Goal: Transaction & Acquisition: Purchase product/service

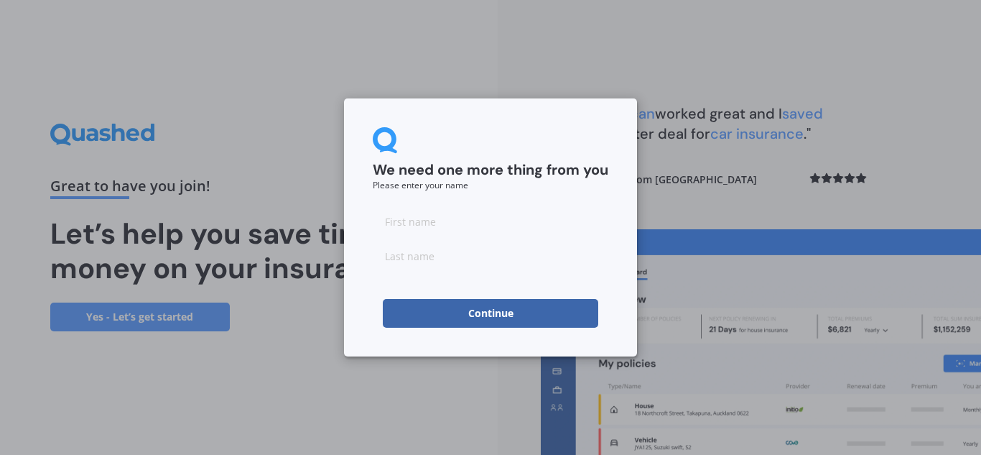
click at [404, 218] on input at bounding box center [491, 221] width 236 height 29
type input "Al"
click at [426, 260] on input at bounding box center [491, 255] width 236 height 29
type input "AL"
click at [480, 308] on button "Continue" at bounding box center [490, 313] width 215 height 29
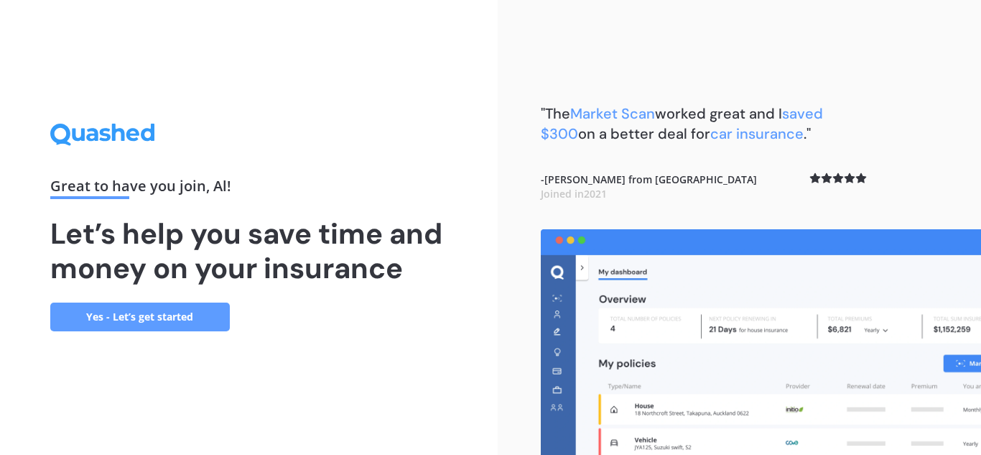
click at [177, 324] on link "Yes - Let’s get started" at bounding box center [140, 316] width 180 height 29
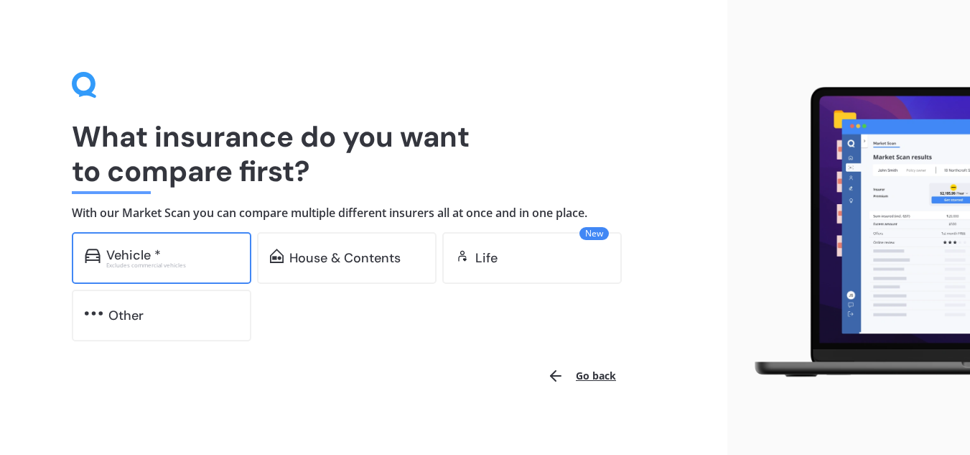
click at [157, 266] on div "Excludes commercial vehicles" at bounding box center [172, 265] width 132 height 6
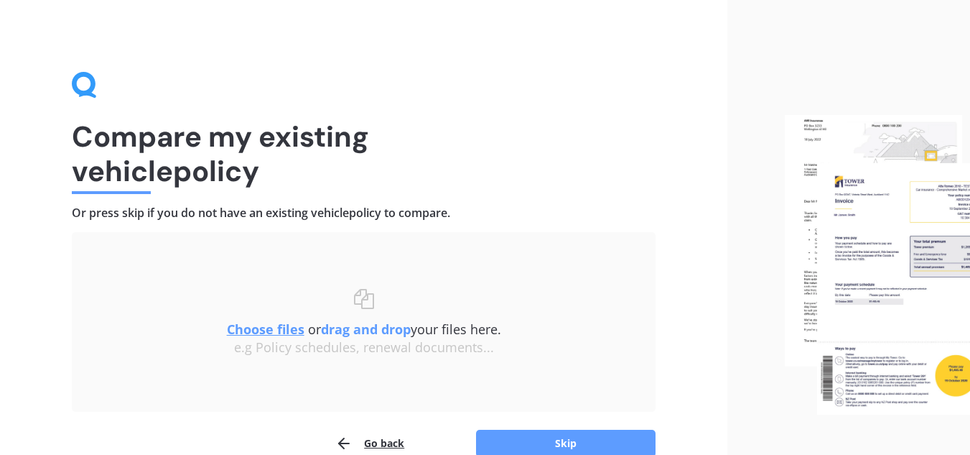
scroll to position [75, 0]
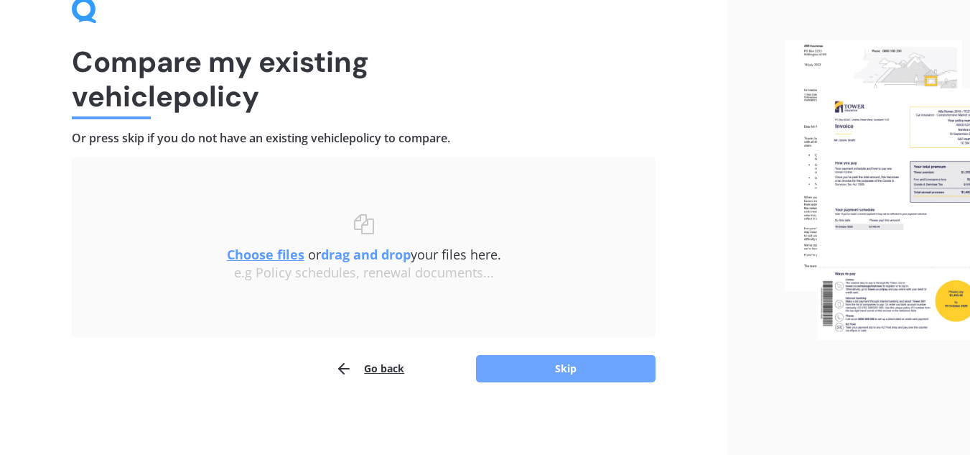
click at [551, 363] on button "Skip" at bounding box center [566, 368] width 180 height 27
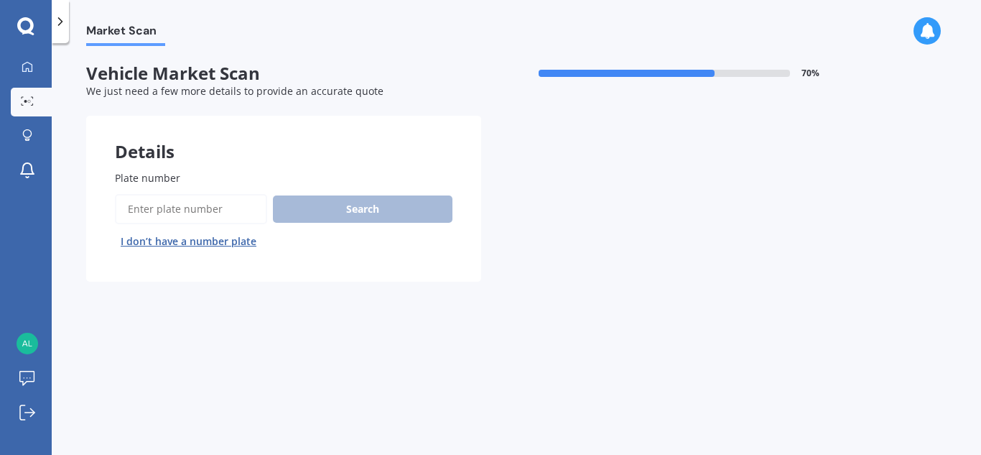
click at [148, 215] on input "Plate number" at bounding box center [191, 209] width 152 height 30
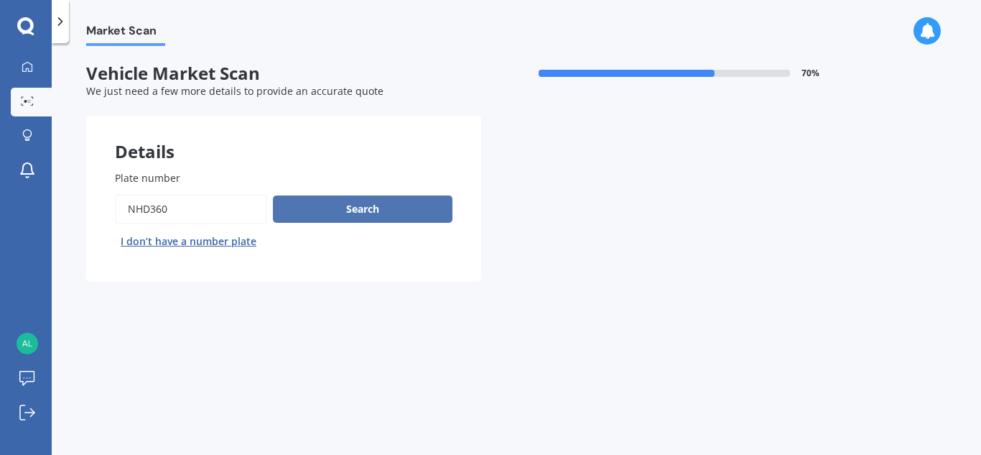
click at [348, 222] on button "Search" at bounding box center [363, 208] width 180 height 27
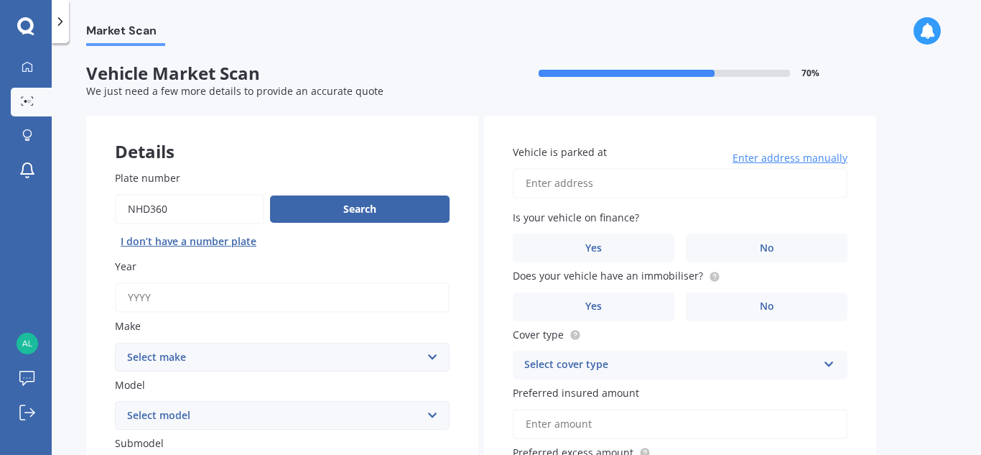
click at [162, 206] on input "Plate number" at bounding box center [189, 209] width 149 height 30
type input "NHD380"
click at [358, 210] on button "Search" at bounding box center [360, 208] width 180 height 27
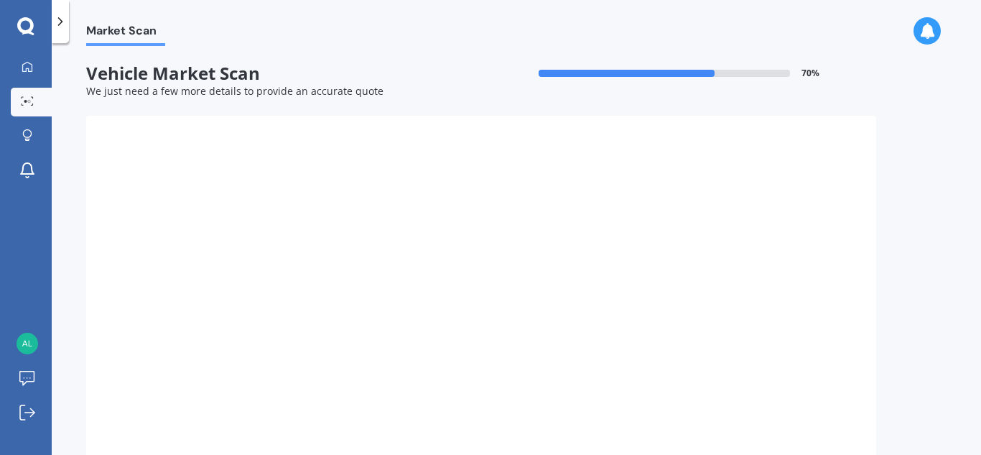
type input "2013"
select select "TOYOTA"
select select "WISH"
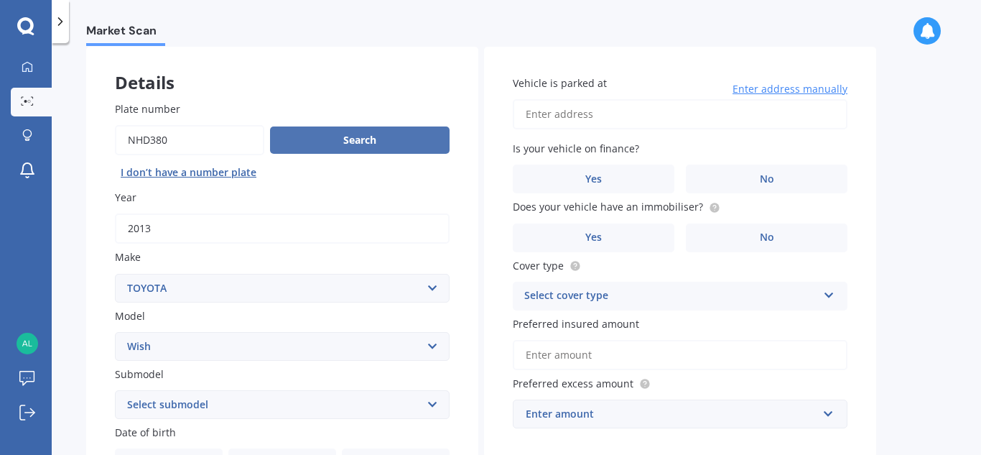
scroll to position [70, 0]
click at [354, 138] on button "Search" at bounding box center [360, 139] width 180 height 27
click at [125, 138] on input "Plate number" at bounding box center [189, 139] width 149 height 30
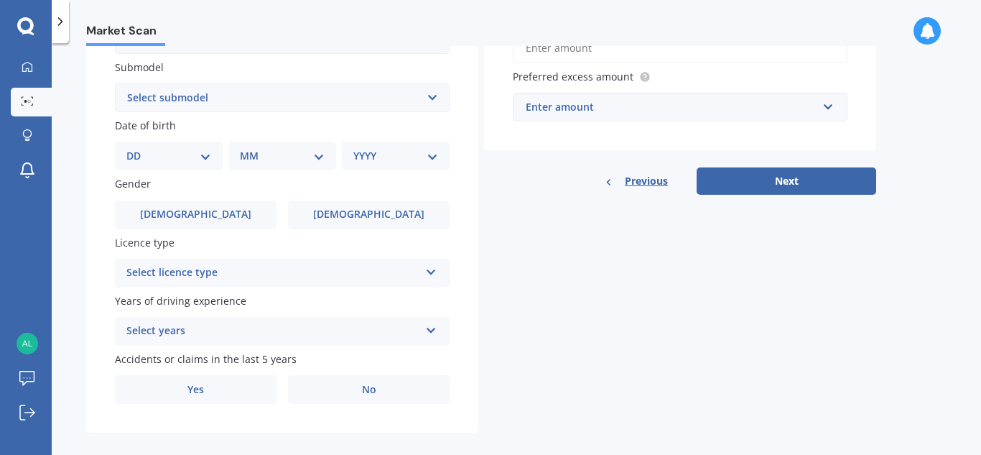
scroll to position [391, 0]
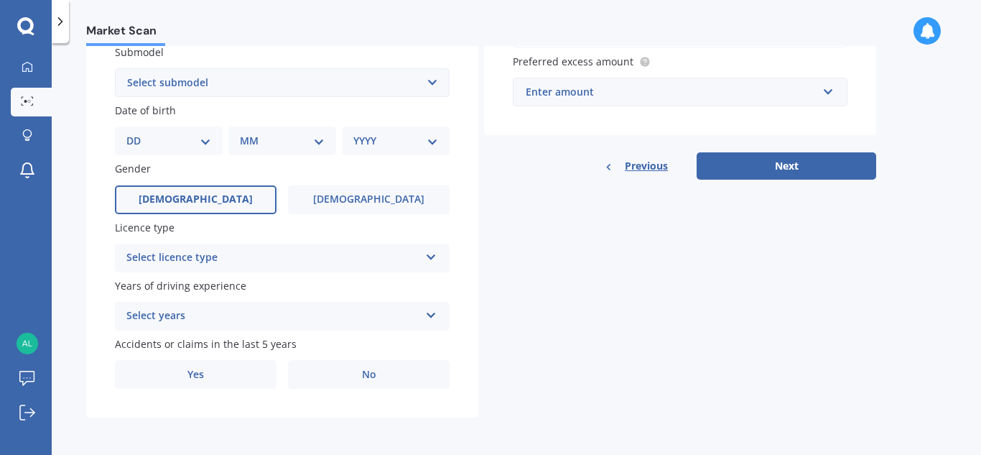
click at [230, 199] on label "Male" at bounding box center [196, 199] width 162 height 29
click at [0, 0] on input "Male" at bounding box center [0, 0] width 0 height 0
click at [201, 139] on select "DD 01 02 03 04 05 06 07 08 09 10 11 12 13 14 15 16 17 18 19 20 21 22 23 24 25 2…" at bounding box center [168, 141] width 85 height 16
select select "01"
click at [138, 133] on select "DD 01 02 03 04 05 06 07 08 09 10 11 12 13 14 15 16 17 18 19 20 21 22 23 24 25 2…" at bounding box center [168, 141] width 85 height 16
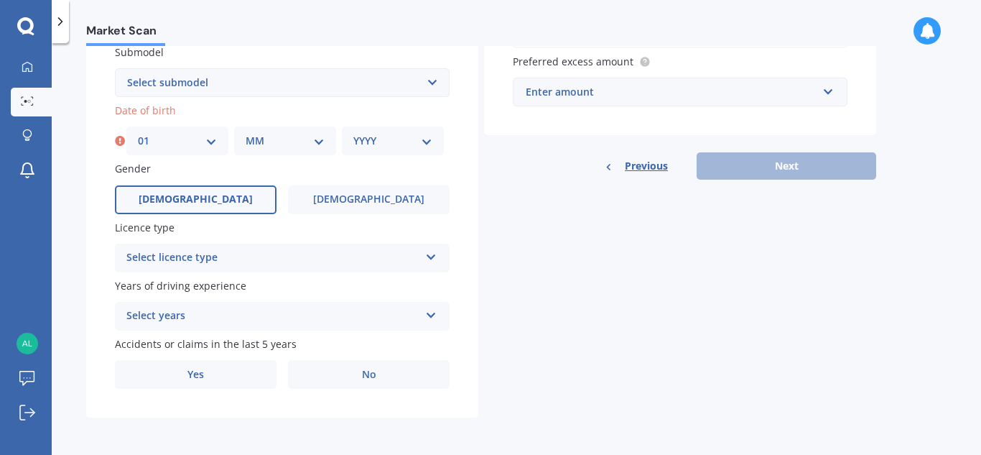
click at [318, 139] on select "MM 01 02 03 04 05 06 07 08 09 10 11 12" at bounding box center [285, 141] width 79 height 16
select select "01"
click at [246, 133] on select "MM 01 02 03 04 05 06 07 08 09 10 11 12" at bounding box center [285, 141] width 79 height 16
click at [421, 143] on select "YYYY 2025 2024 2023 2022 2021 2020 2019 2018 2017 2016 2015 2014 2013 2012 2011…" at bounding box center [392, 141] width 79 height 16
select select "1964"
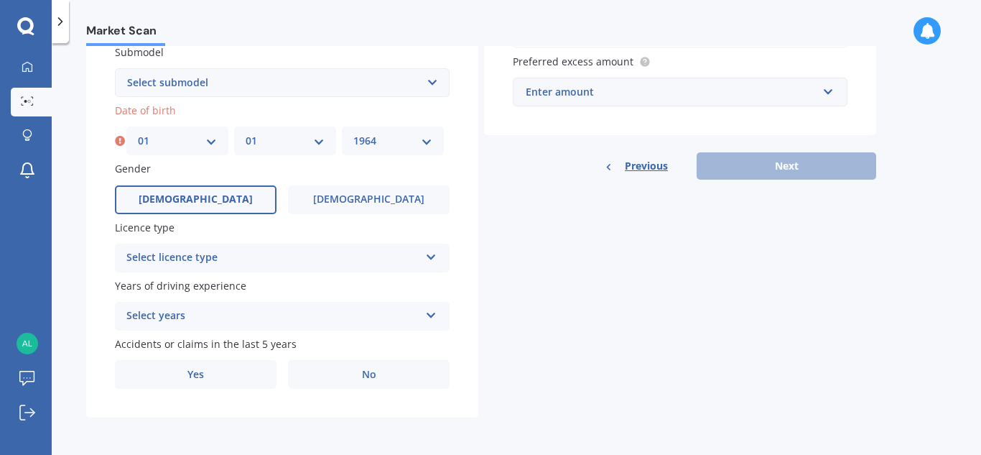
click at [353, 133] on select "YYYY 2025 2024 2023 2022 2021 2020 2019 2018 2017 2016 2015 2014 2013 2012 2011…" at bounding box center [392, 141] width 79 height 16
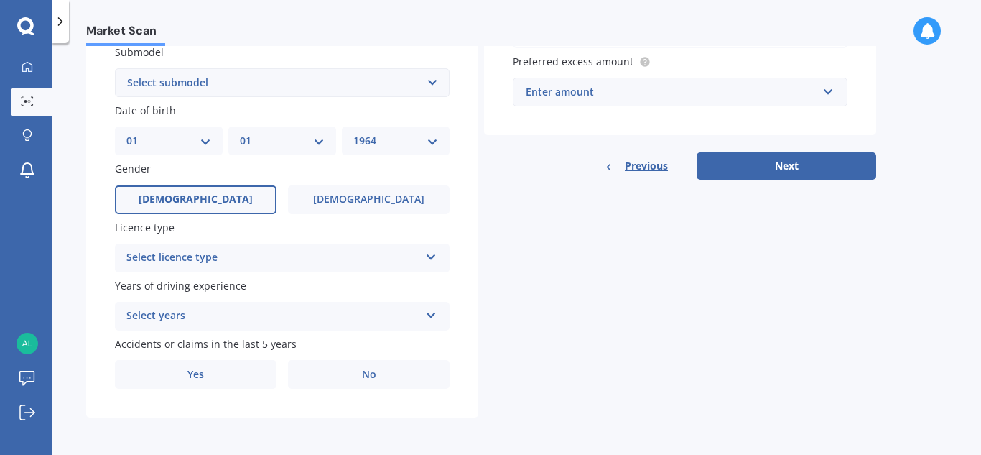
click at [430, 258] on icon at bounding box center [431, 254] width 12 height 10
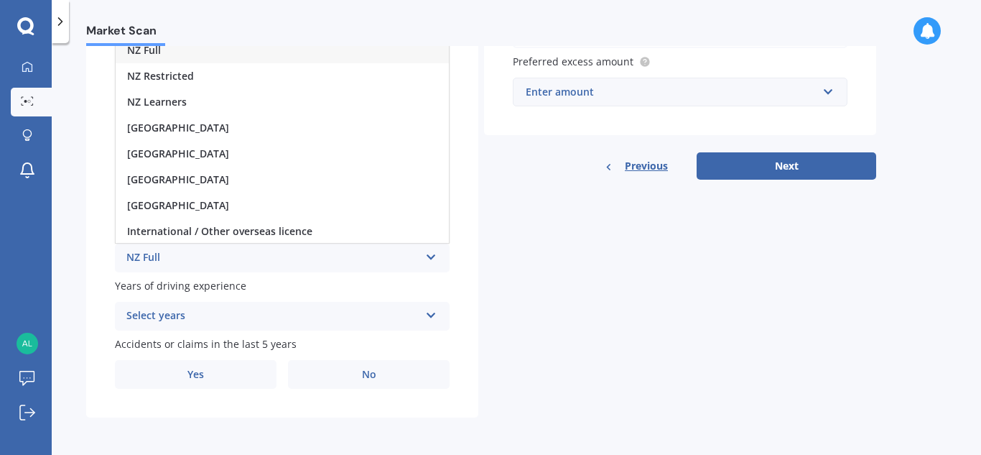
click at [226, 58] on div "NZ Full" at bounding box center [282, 50] width 333 height 26
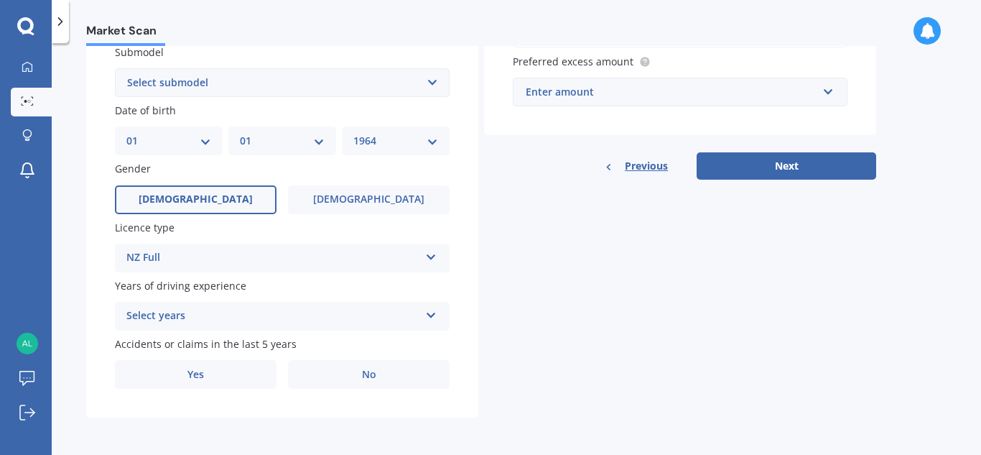
click at [435, 311] on icon at bounding box center [431, 312] width 12 height 10
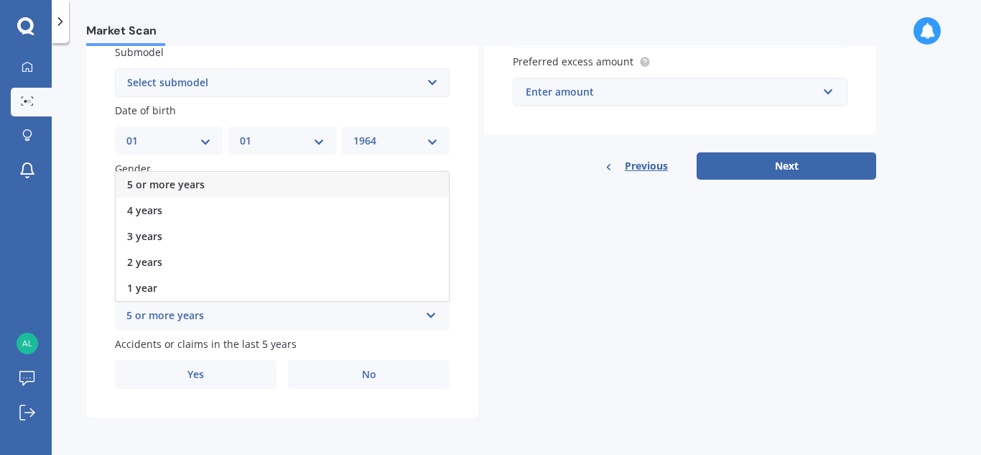
click at [312, 181] on div "5 or more years" at bounding box center [282, 185] width 333 height 26
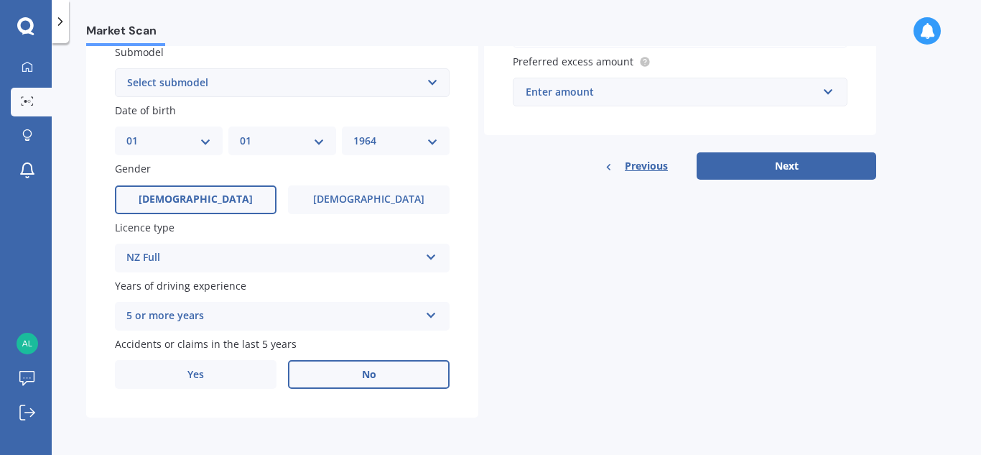
click at [357, 379] on label "No" at bounding box center [369, 374] width 162 height 29
click at [0, 0] on input "No" at bounding box center [0, 0] width 0 height 0
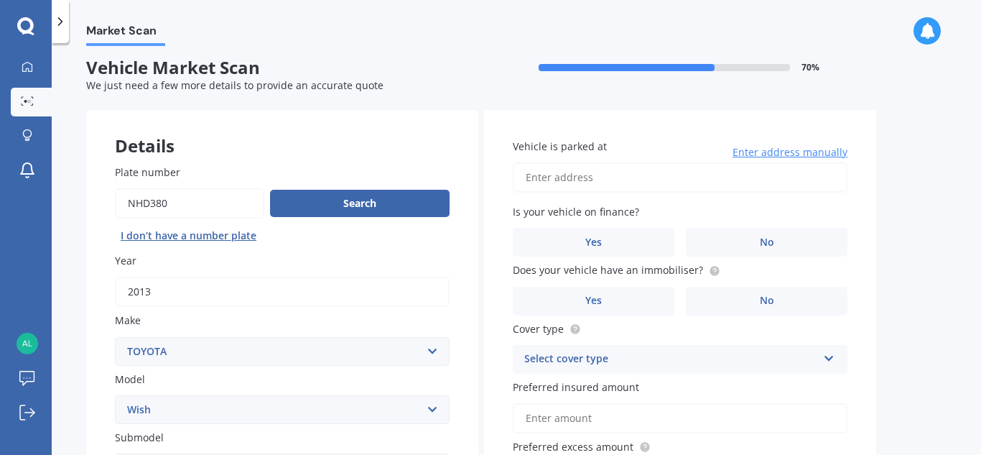
scroll to position [5, 0]
click at [678, 175] on input "Vehicle is parked at" at bounding box center [680, 178] width 335 height 30
type input "10 Chelwood Street, Takaro, Palmerston North 4412"
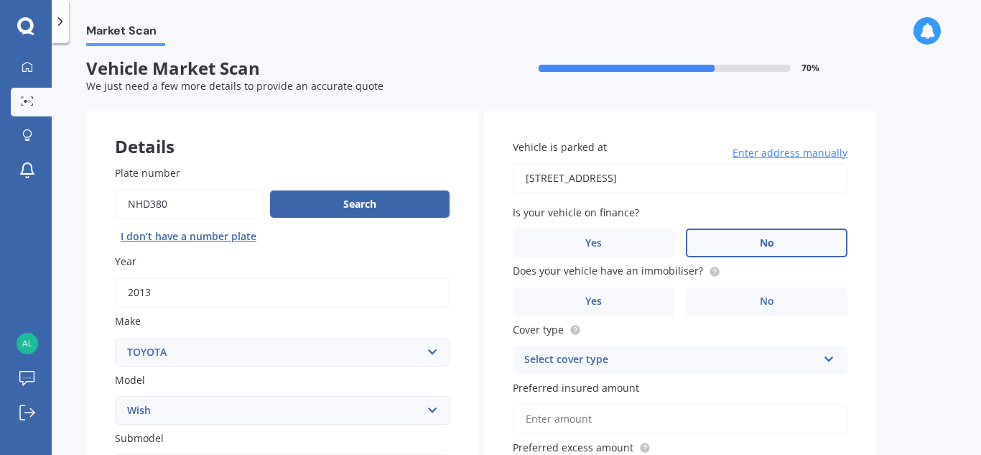
click at [775, 245] on label "No" at bounding box center [767, 242] width 162 height 29
click at [0, 0] on input "No" at bounding box center [0, 0] width 0 height 0
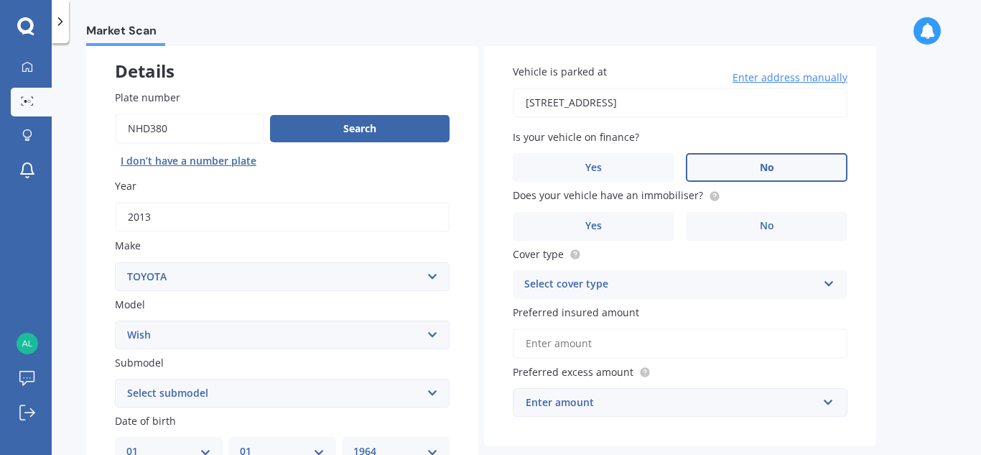
scroll to position [129, 0]
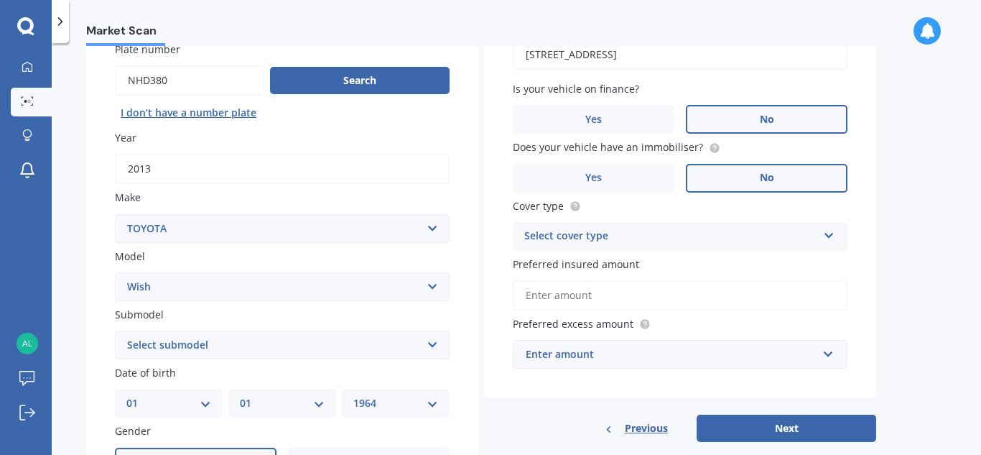
click at [766, 177] on span "No" at bounding box center [767, 178] width 14 height 12
click at [0, 0] on input "No" at bounding box center [0, 0] width 0 height 0
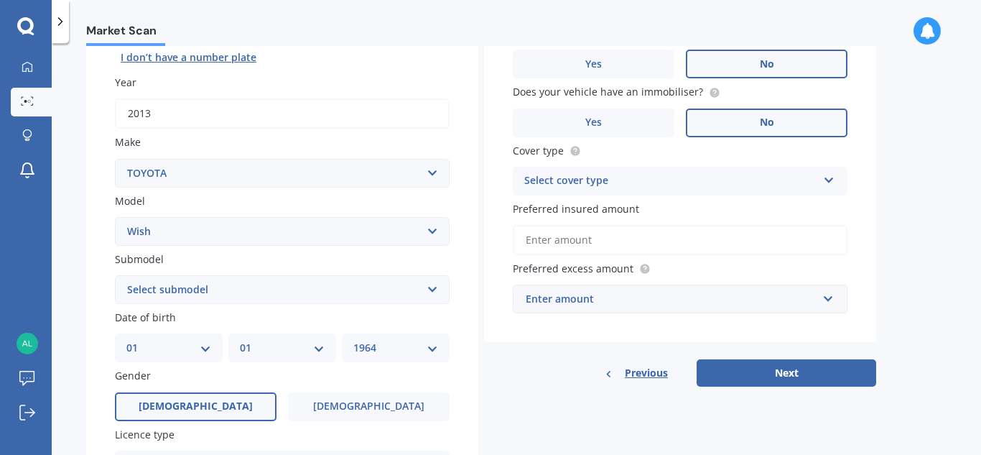
scroll to position [185, 0]
click at [828, 180] on icon at bounding box center [829, 177] width 12 height 10
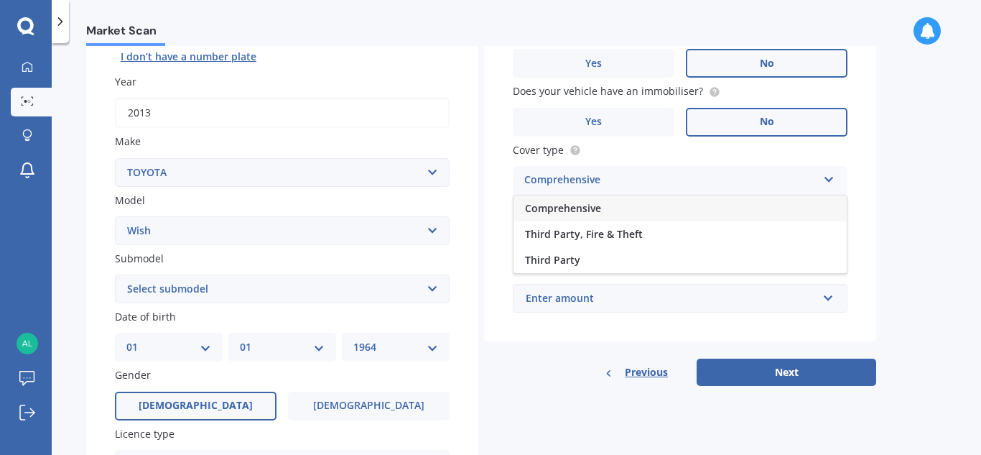
click at [709, 205] on div "Comprehensive" at bounding box center [680, 208] width 333 height 26
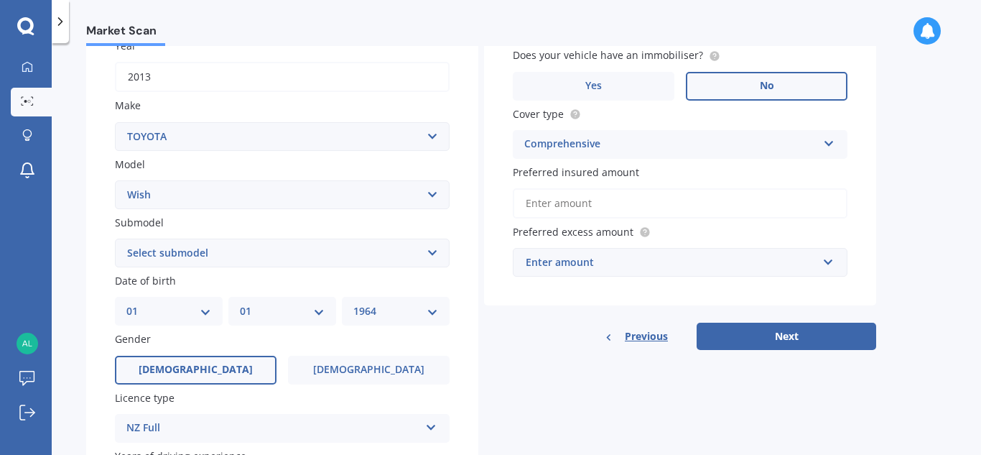
scroll to position [221, 0]
click at [702, 205] on input "Preferred insured amount" at bounding box center [680, 202] width 335 height 30
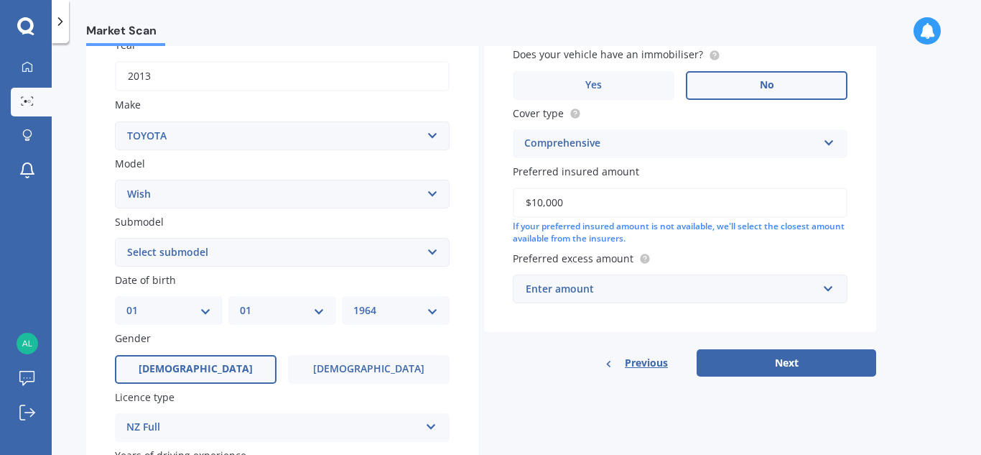
type input "$10,000"
click at [823, 291] on input "text" at bounding box center [675, 288] width 322 height 27
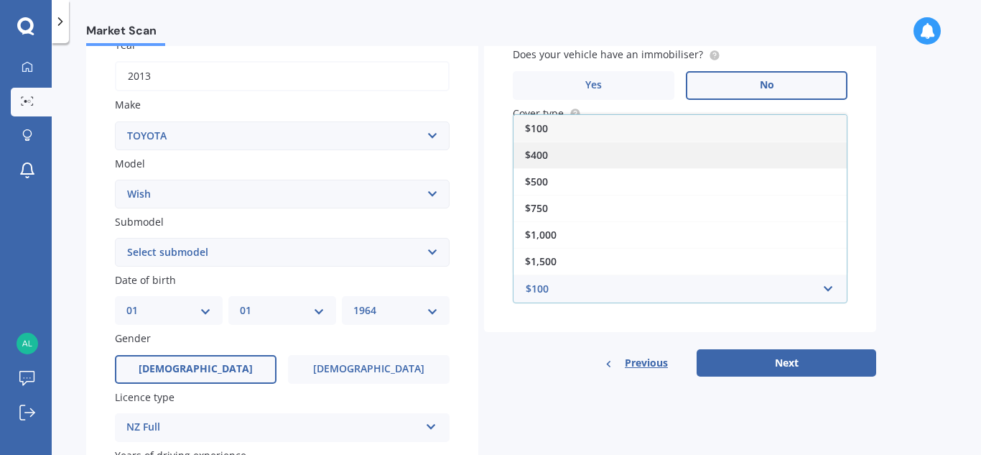
click at [561, 153] on div "$400" at bounding box center [680, 154] width 333 height 27
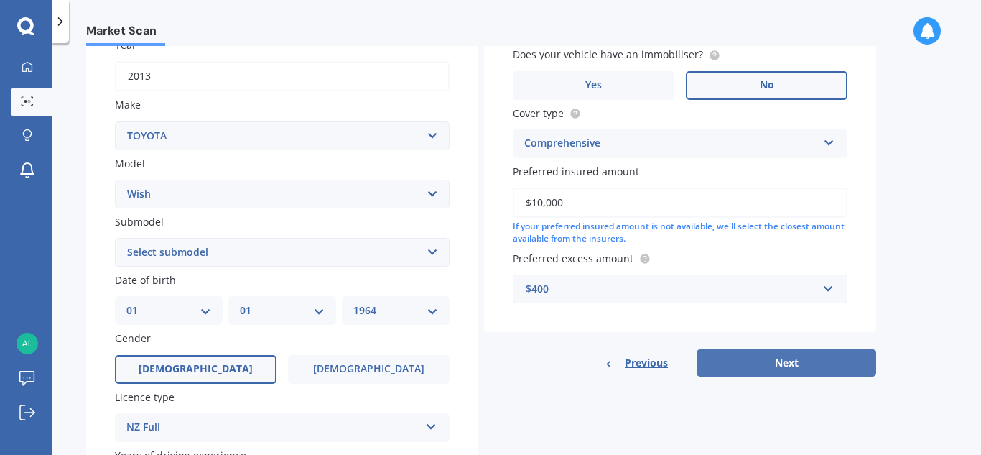
click at [733, 359] on button "Next" at bounding box center [787, 362] width 180 height 27
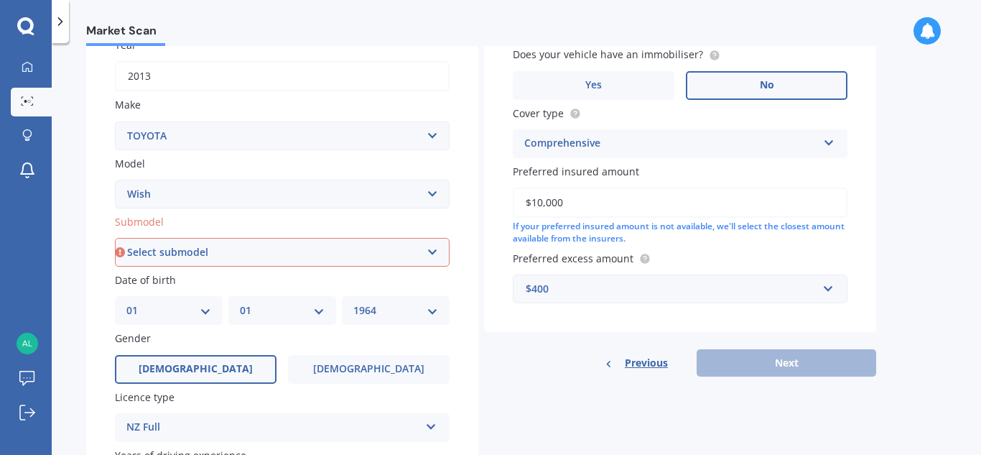
click at [433, 250] on select "Select submodel (All)" at bounding box center [282, 252] width 335 height 29
select select "(ALL)"
click at [115, 238] on select "Select submodel (All)" at bounding box center [282, 252] width 335 height 29
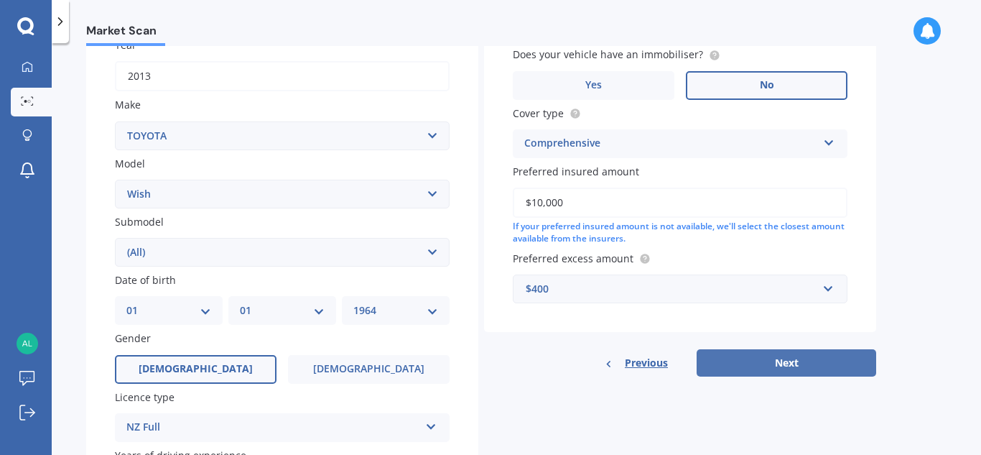
click at [771, 365] on button "Next" at bounding box center [787, 362] width 180 height 27
select select "01"
select select "1964"
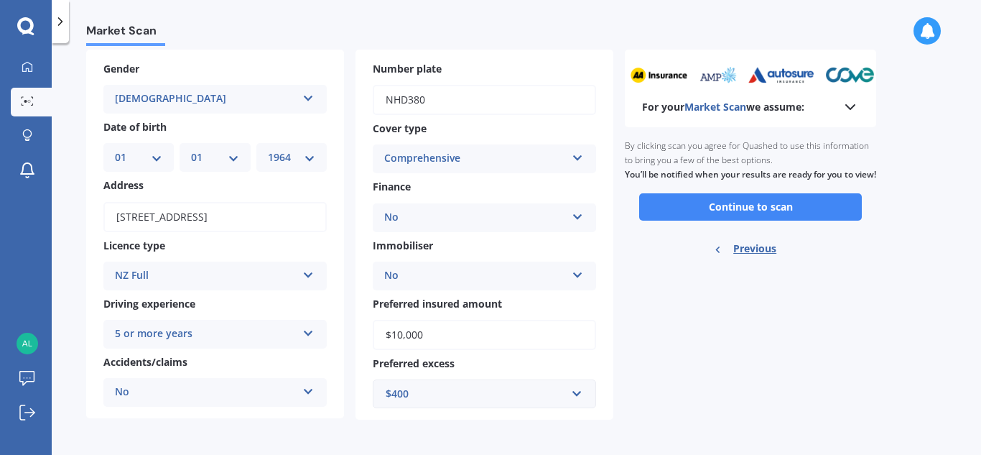
scroll to position [68, 0]
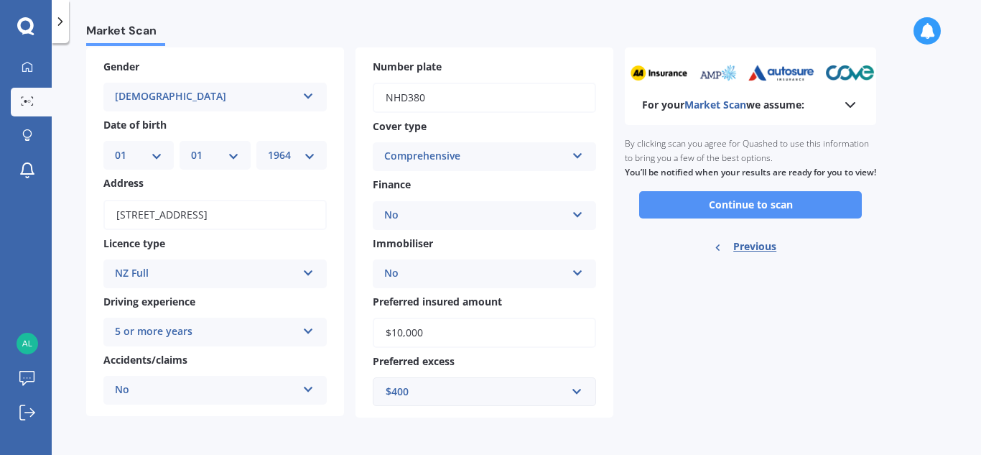
click at [787, 218] on button "Continue to scan" at bounding box center [750, 204] width 223 height 27
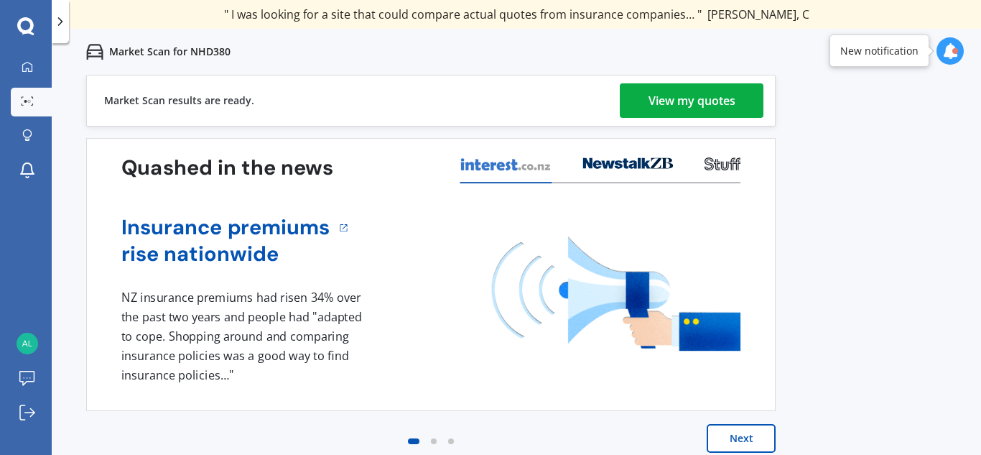
click at [676, 93] on div "View my quotes" at bounding box center [692, 100] width 87 height 34
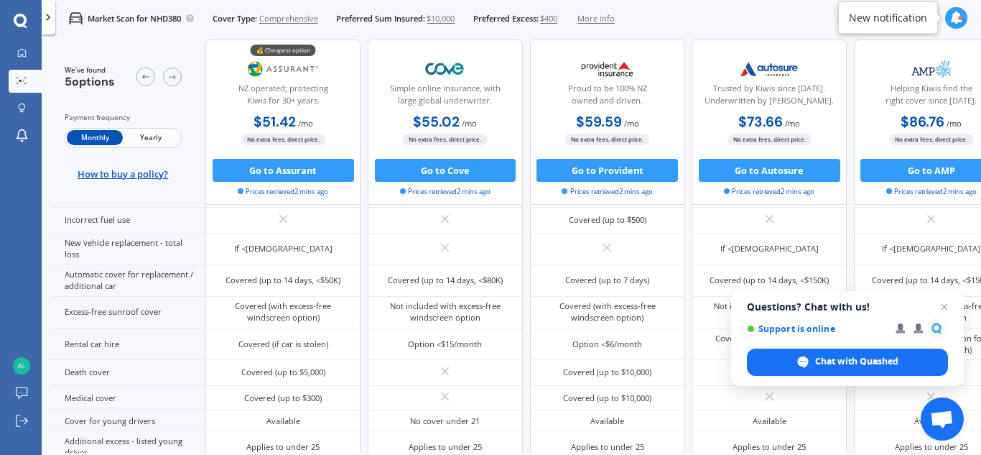
scroll to position [462, 0]
click at [320, 64] on img at bounding box center [284, 69] width 76 height 29
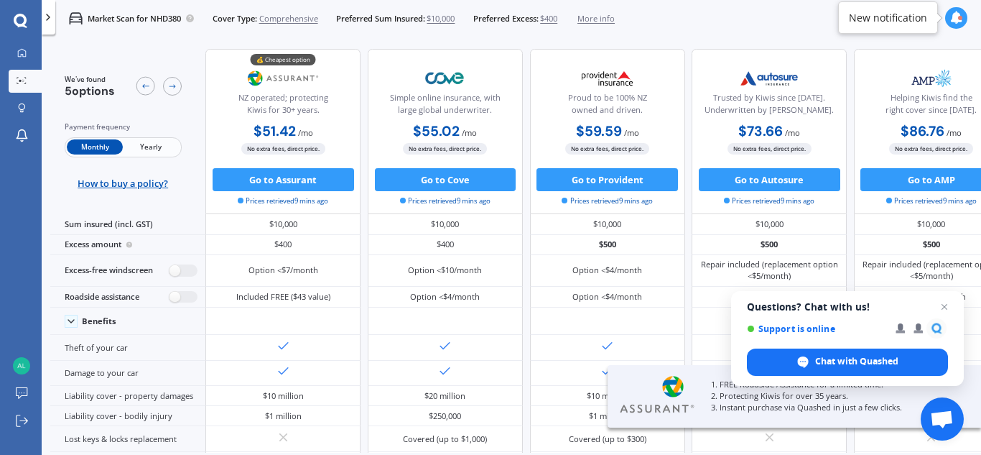
drag, startPoint x: 333, startPoint y: 75, endPoint x: 284, endPoint y: 75, distance: 48.1
click at [284, 75] on div "💰 Cheapest option NZ operated; protecting Kiwis for 30+ years." at bounding box center [282, 92] width 135 height 57
click at [284, 177] on button "Go to Assurant" at bounding box center [283, 179] width 141 height 23
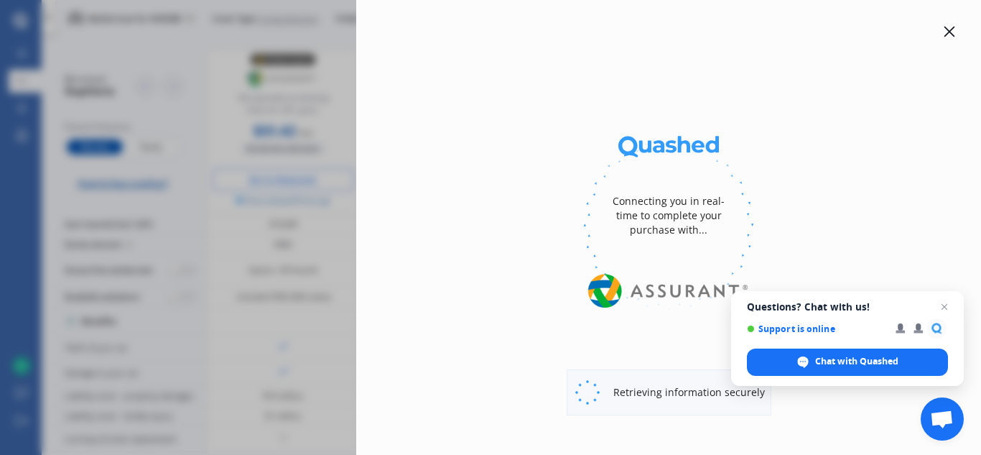
select select "full"
select select "0"
select select "Manawatu / Wanganui"
select select "TOYOTA"
select select "WISH"
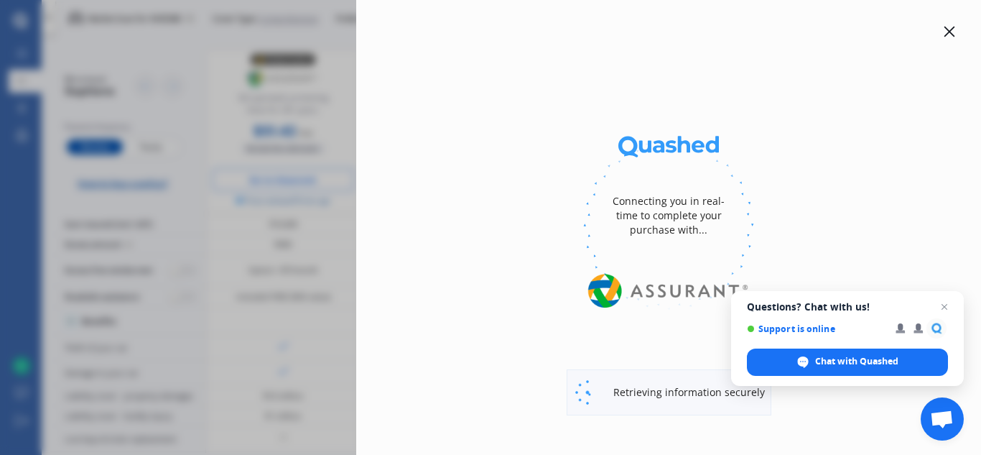
select select "(ALL)"
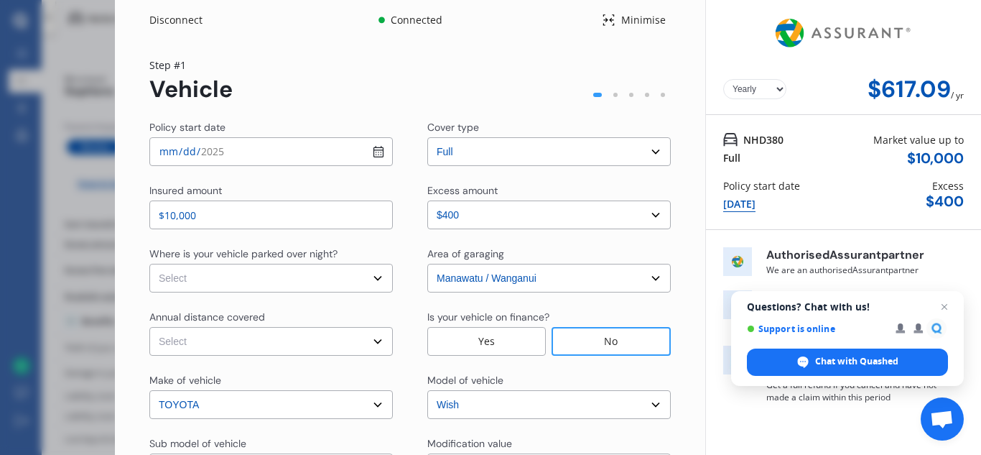
select select "Monthly"
